Goal: Communication & Community: Answer question/provide support

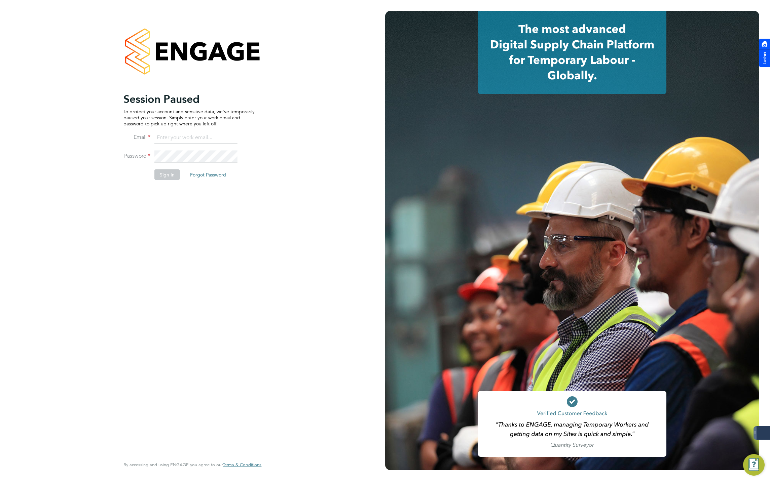
type input "[EMAIL_ADDRESS][DOMAIN_NAME]"
click at [170, 174] on button "Sign In" at bounding box center [167, 175] width 26 height 11
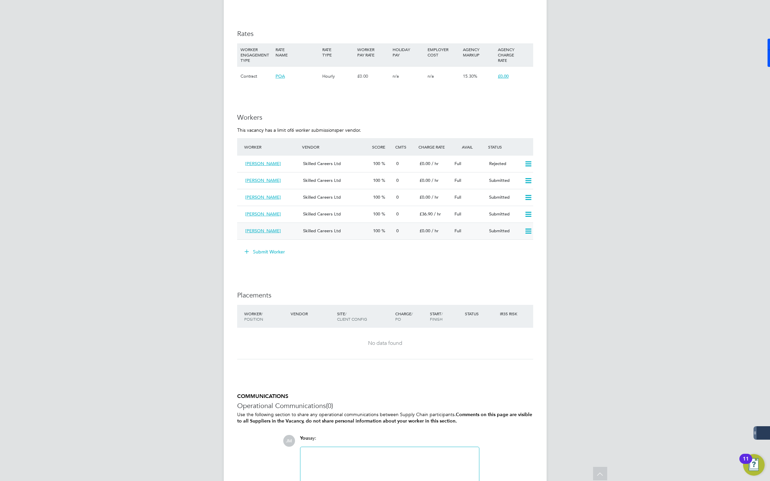
click at [529, 233] on icon at bounding box center [528, 231] width 8 height 5
click at [255, 228] on div "[PERSON_NAME]" at bounding box center [272, 231] width 58 height 11
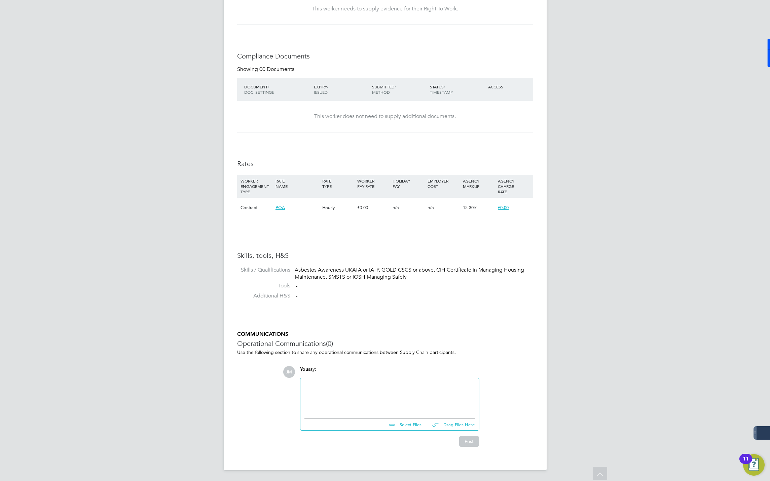
click at [402, 424] on input "file" at bounding box center [424, 423] width 101 height 9
click at [402, 422] on input "file" at bounding box center [424, 423] width 101 height 9
type input "C:\fakepath\[PERSON_NAME] - Site Manager.docx"
click at [469, 445] on button "Post" at bounding box center [469, 446] width 20 height 11
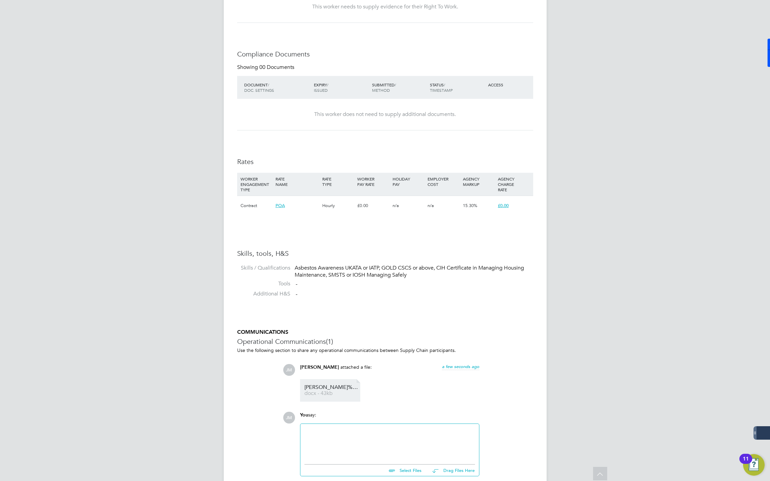
click at [325, 388] on span "Neil%20Theobald%20-%20Site%20Manager" at bounding box center [331, 387] width 54 height 5
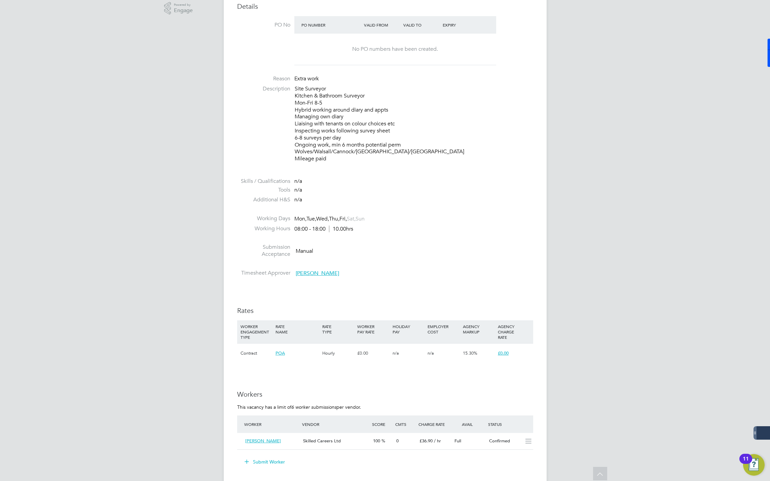
scroll to position [41, 0]
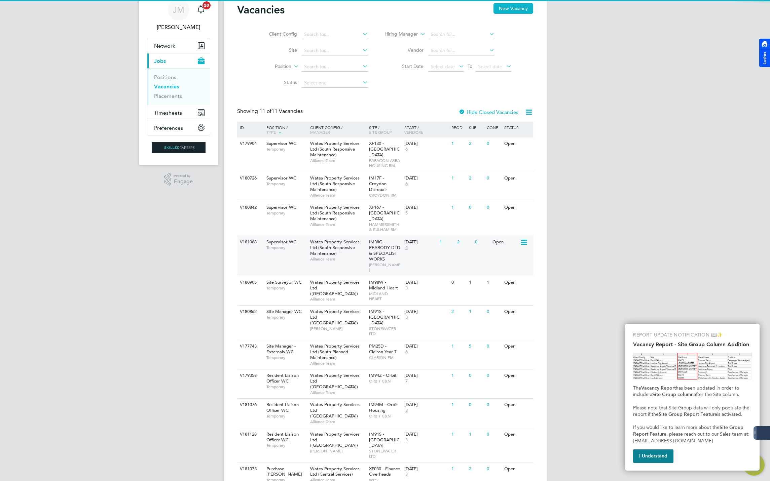
scroll to position [41, 0]
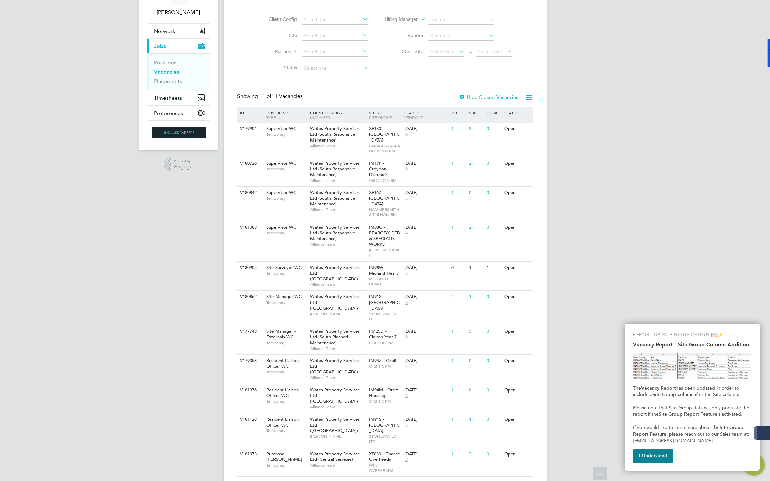
click at [632, 138] on div "JM Jack McMurray Notifications 20 Applications: Network Businesses Sites Worker…" at bounding box center [385, 230] width 770 height 543
click at [642, 458] on button "I Understand" at bounding box center [653, 456] width 40 height 13
